Goal: Information Seeking & Learning: Learn about a topic

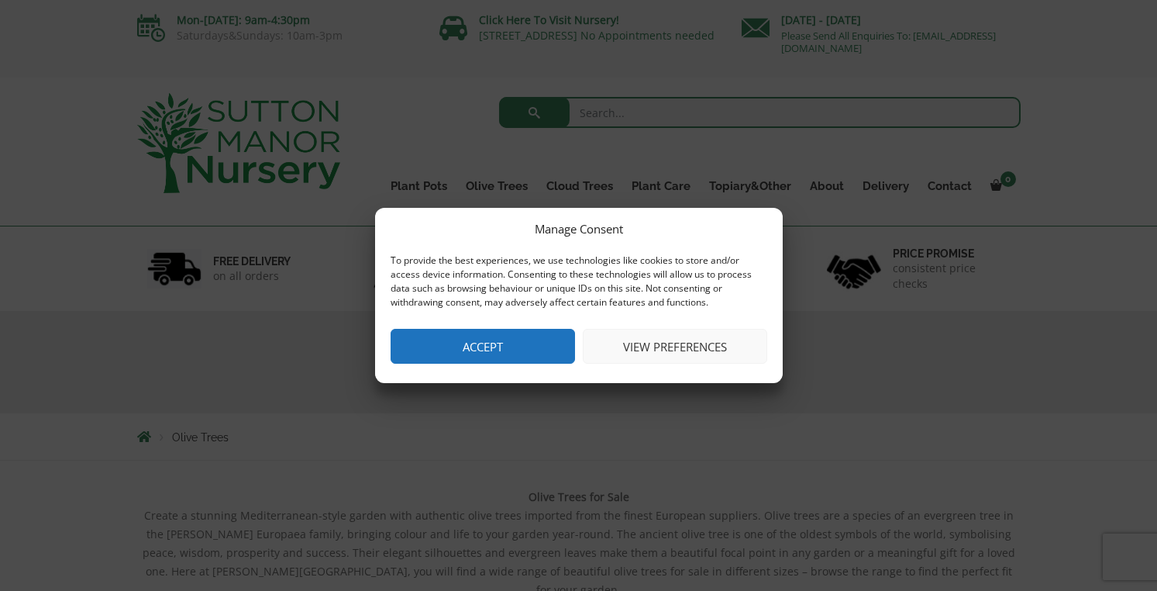
click at [478, 353] on button "Accept" at bounding box center [483, 346] width 184 height 35
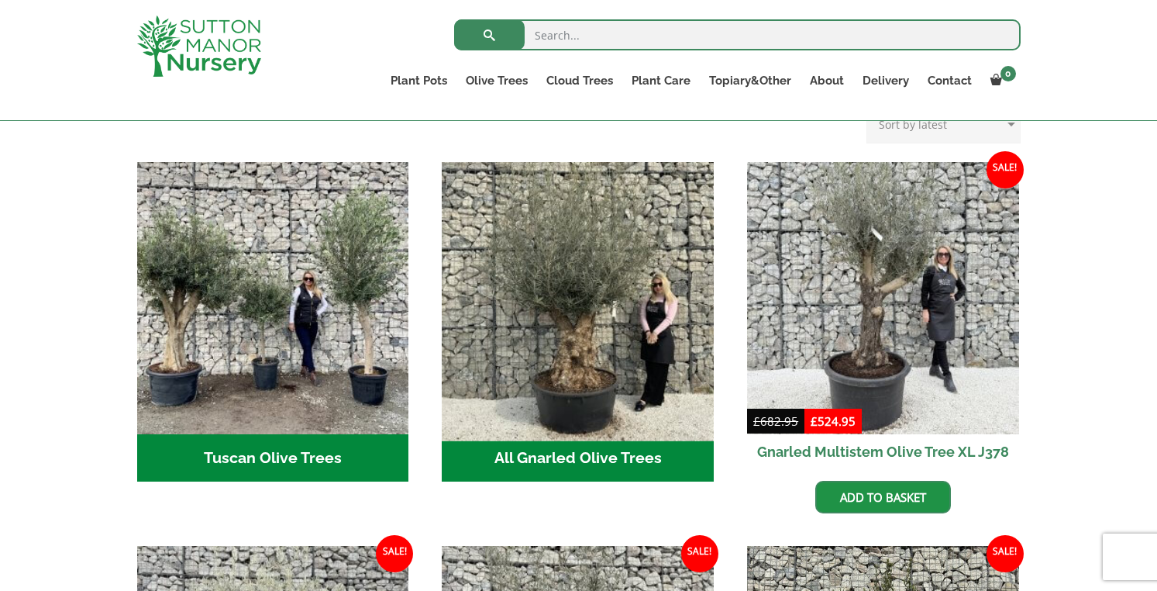
scroll to position [543, 0]
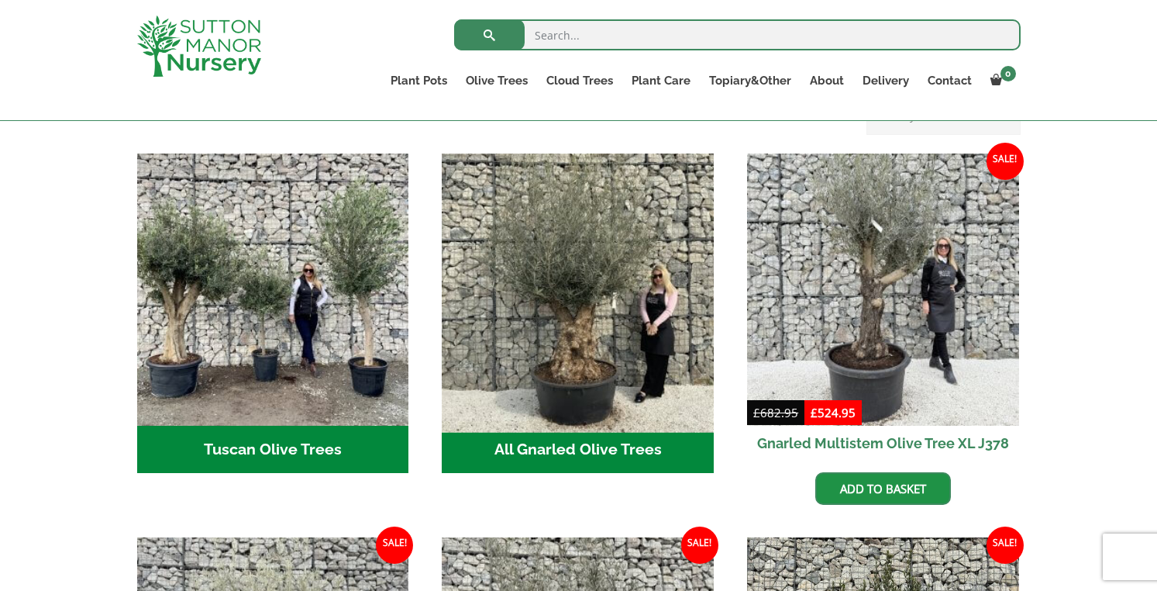
click at [570, 268] on img "Visit product category All Gnarled Olive Trees" at bounding box center [578, 288] width 285 height 285
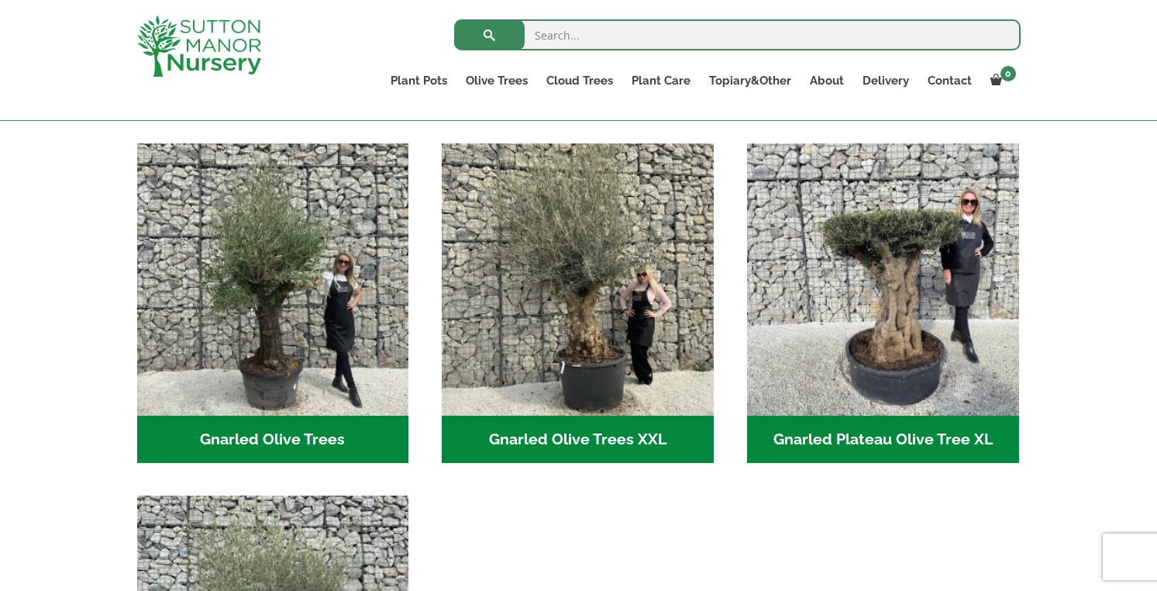
scroll to position [310, 0]
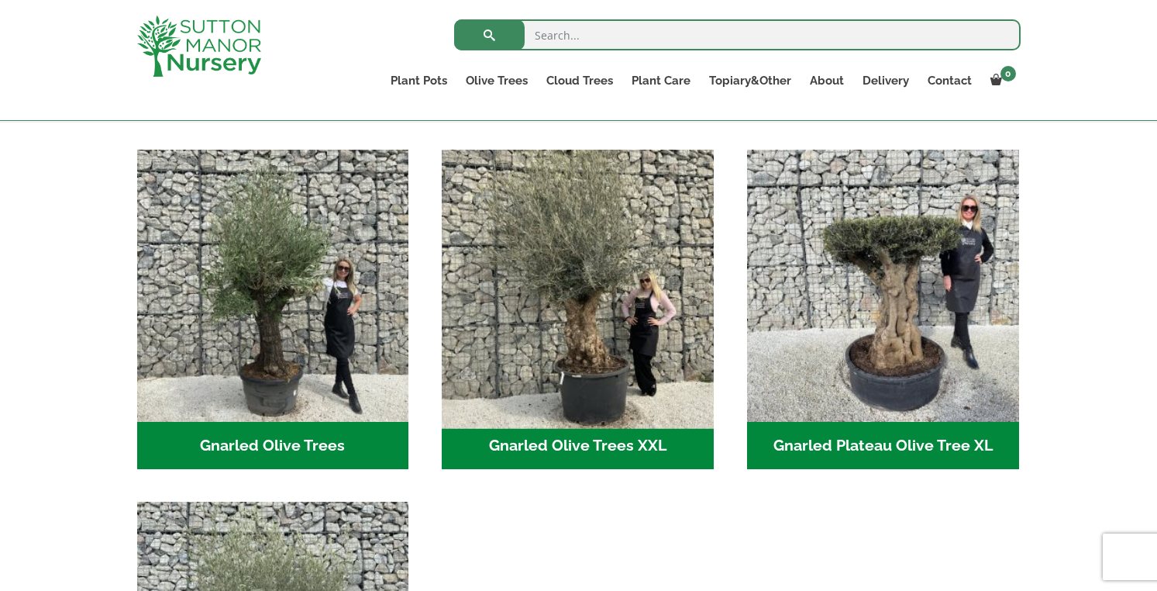
click at [570, 294] on img "Visit product category Gnarled Olive Trees XXL" at bounding box center [578, 285] width 285 height 285
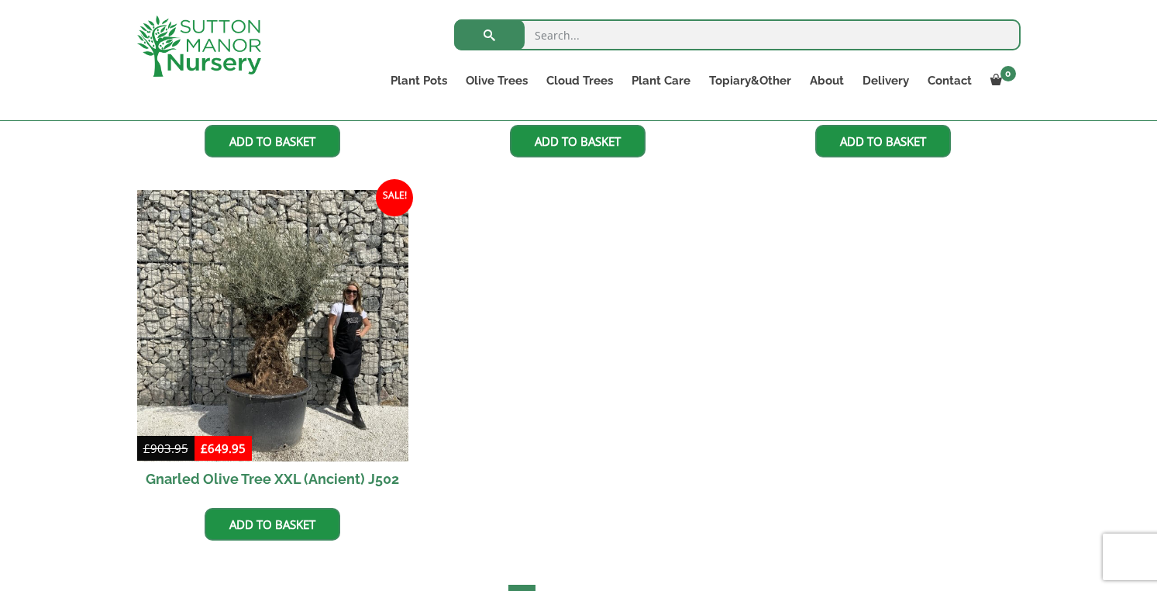
scroll to position [2713, 0]
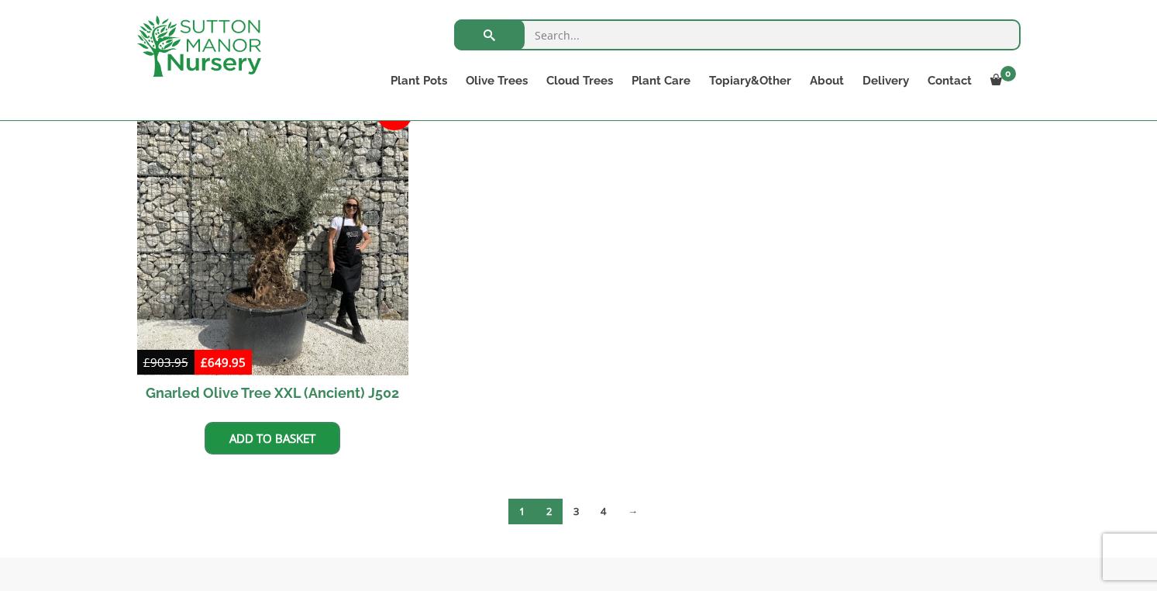
click at [549, 513] on link "2" at bounding box center [549, 511] width 27 height 26
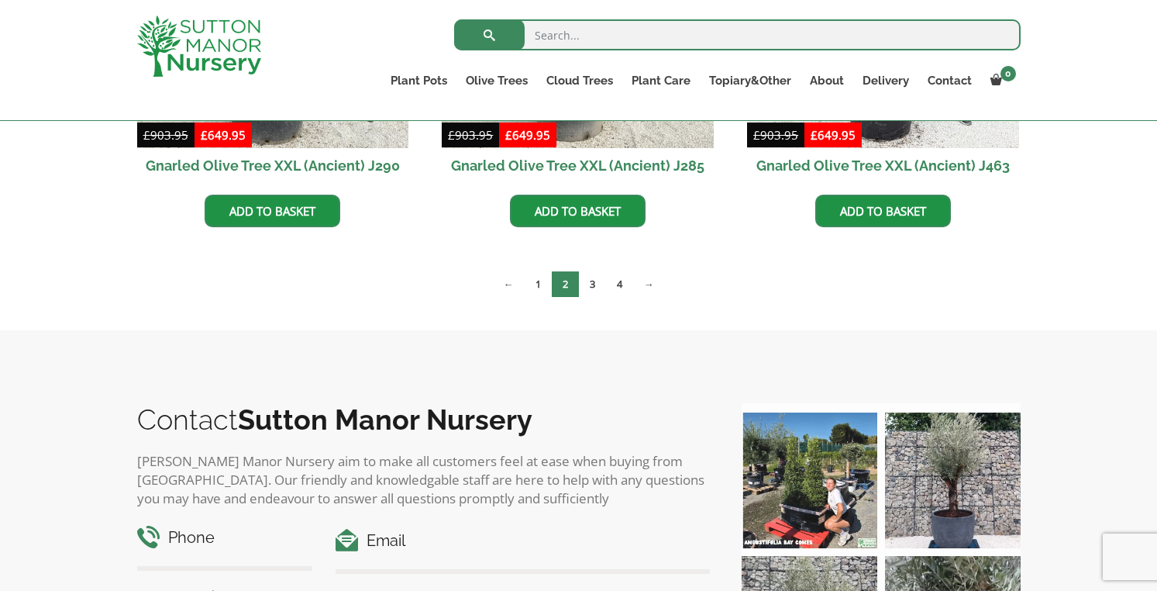
scroll to position [2558, 0]
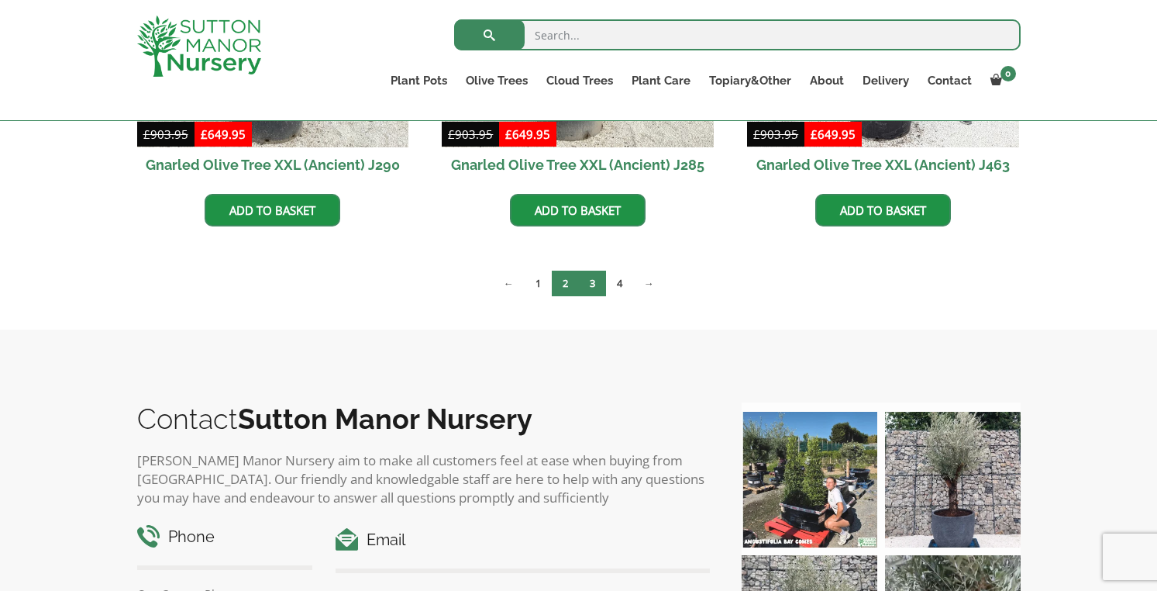
click at [596, 280] on link "3" at bounding box center [592, 283] width 27 height 26
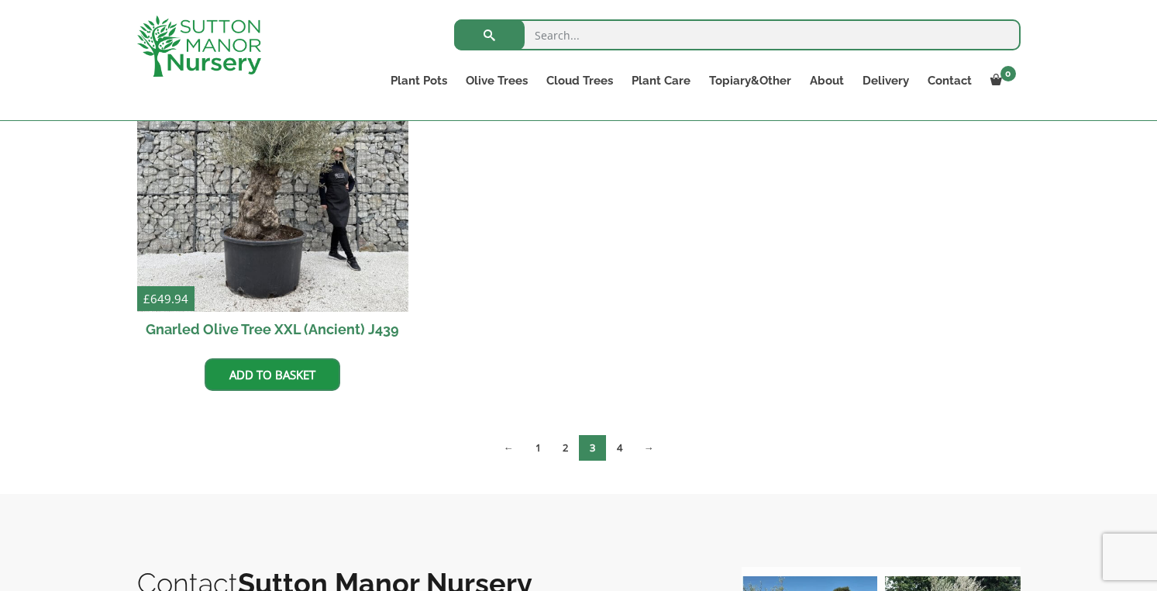
scroll to position [2403, 0]
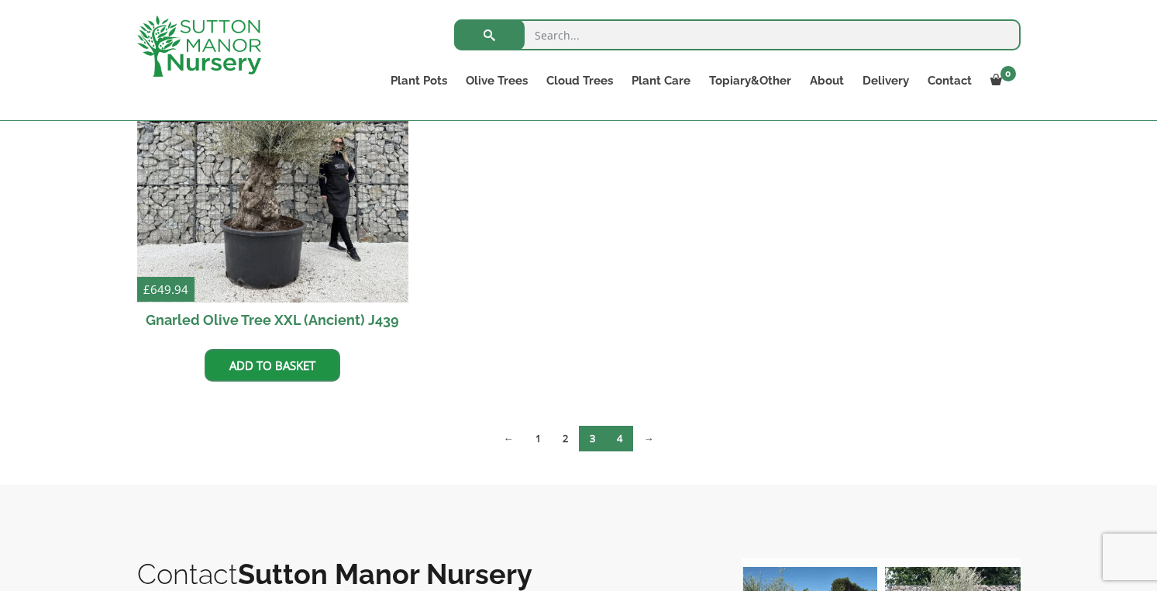
click at [623, 440] on link "4" at bounding box center [619, 439] width 27 height 26
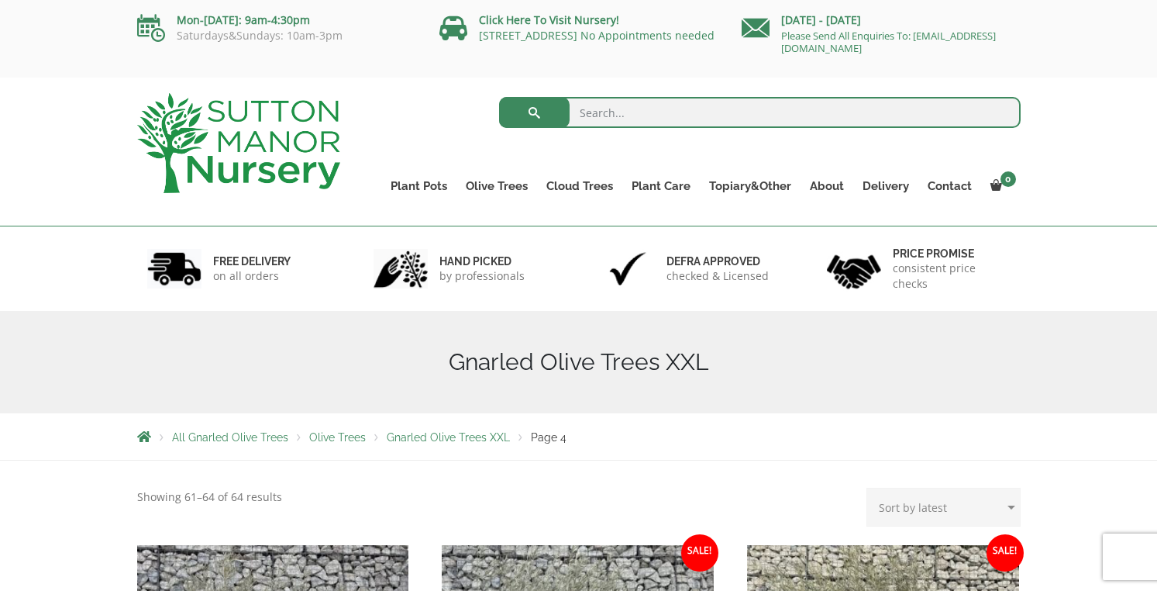
click at [920, 499] on select "Sort by popularity Sort by latest Sort by price: low to high Sort by price: hig…" at bounding box center [944, 507] width 154 height 39
select select "price-desc"
click at [870, 488] on select "Sort by popularity Sort by latest Sort by price: low to high Sort by price: hig…" at bounding box center [944, 507] width 154 height 39
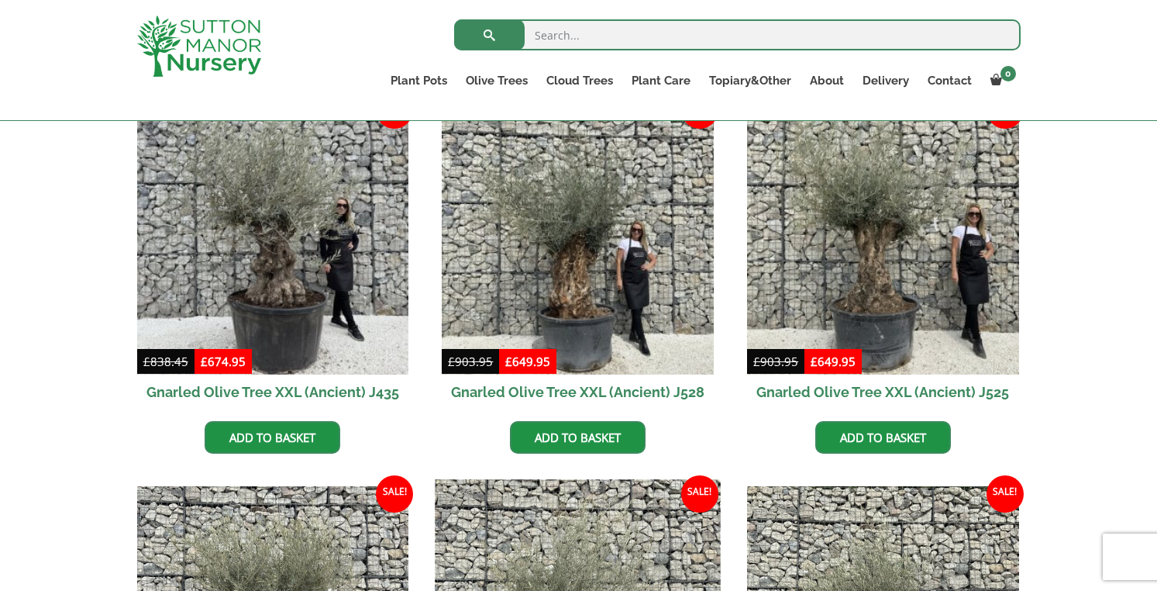
scroll to position [388, 0]
